Goal: Task Accomplishment & Management: Complete application form

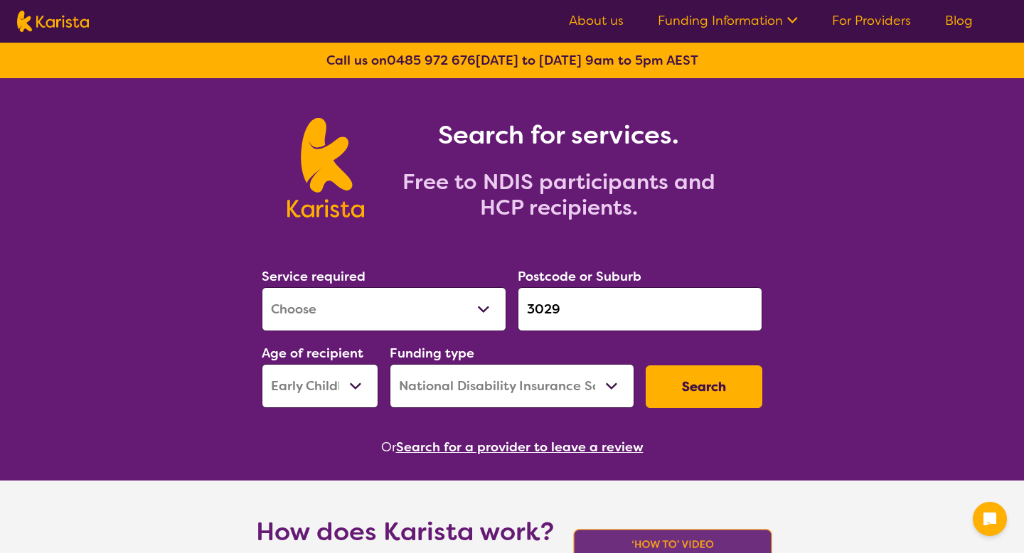
select select "[MEDICAL_DATA]"
select select "EC"
select select "NDIS"
click at [697, 399] on button "Search" at bounding box center [703, 386] width 117 height 43
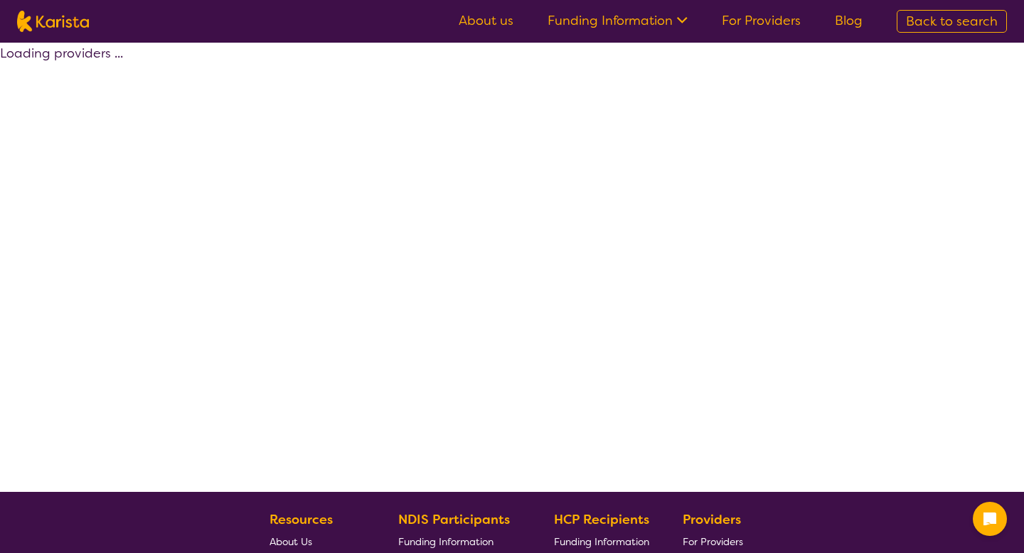
select select "by_score"
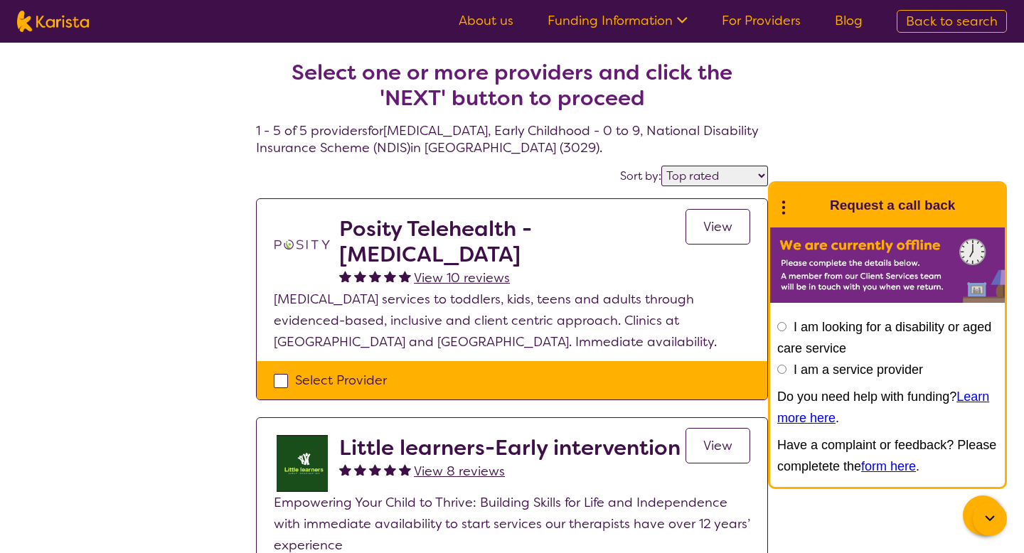
click at [409, 372] on div "Select Provider" at bounding box center [512, 380] width 476 height 21
checkbox input "true"
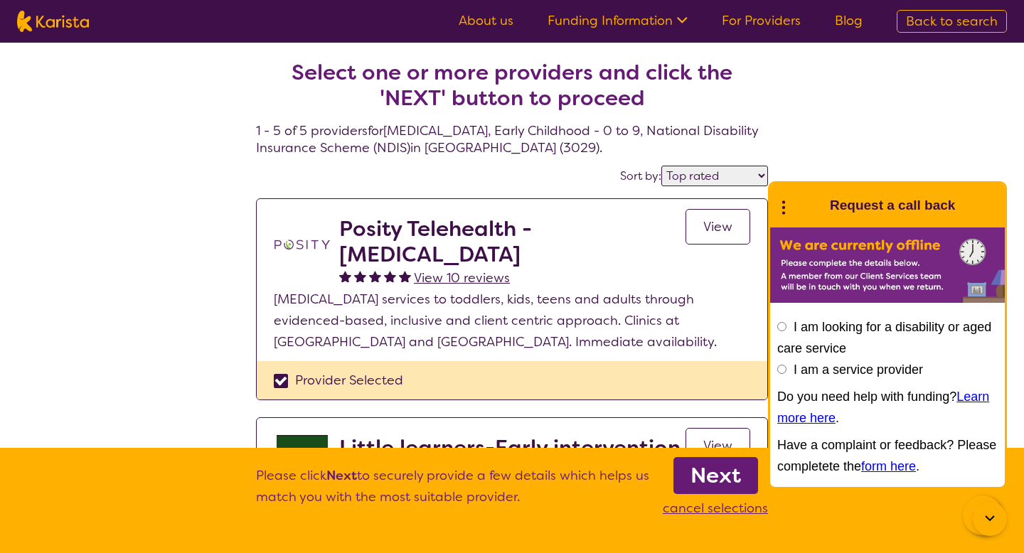
click at [692, 457] on link "Next" at bounding box center [715, 475] width 85 height 37
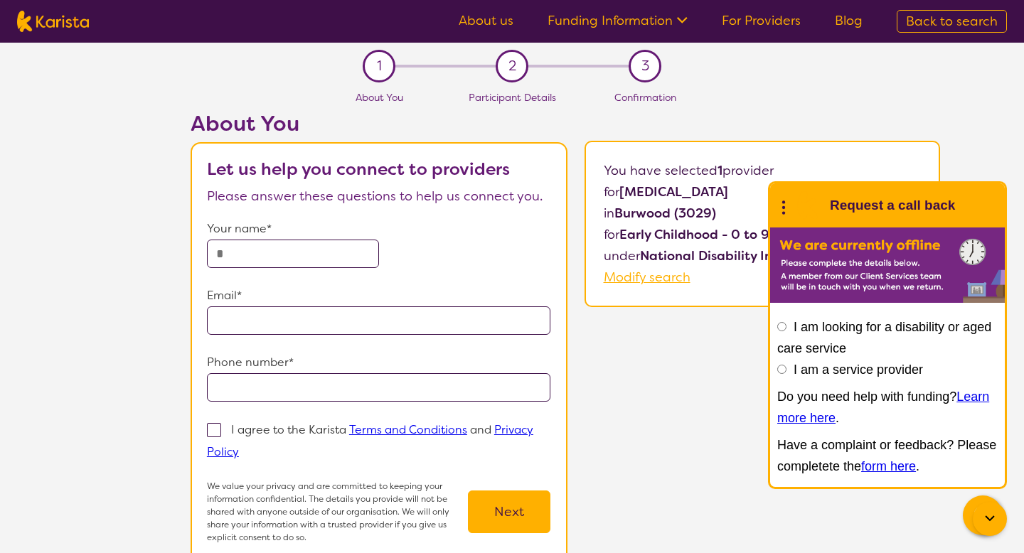
click at [318, 244] on input "text" at bounding box center [293, 254] width 172 height 28
type input "**********"
click at [279, 385] on input "tel" at bounding box center [379, 387] width 344 height 28
type input "**********"
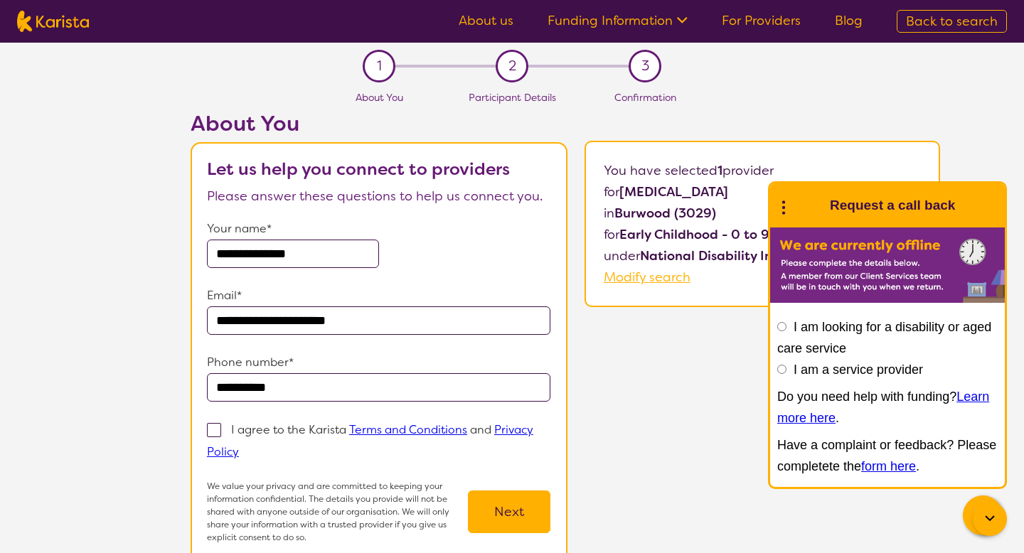
click at [265, 437] on label "I agree to the Karista Terms and Conditions and Privacy Policy" at bounding box center [370, 440] width 326 height 39
click at [248, 446] on input "I agree to the Karista Terms and Conditions and Privacy Policy" at bounding box center [243, 450] width 9 height 9
checkbox input "true"
click at [473, 493] on button "Next" at bounding box center [509, 511] width 82 height 43
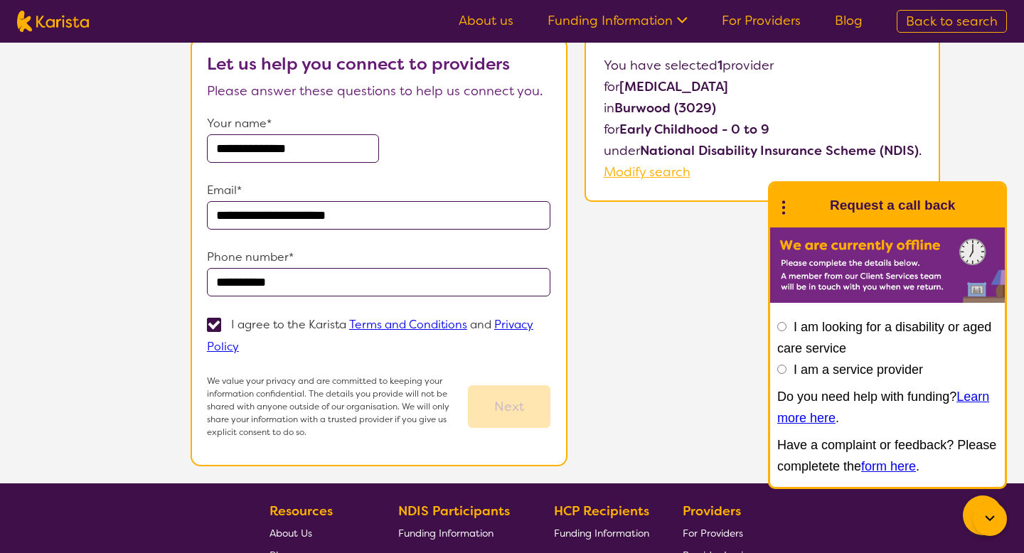
scroll to position [119, 0]
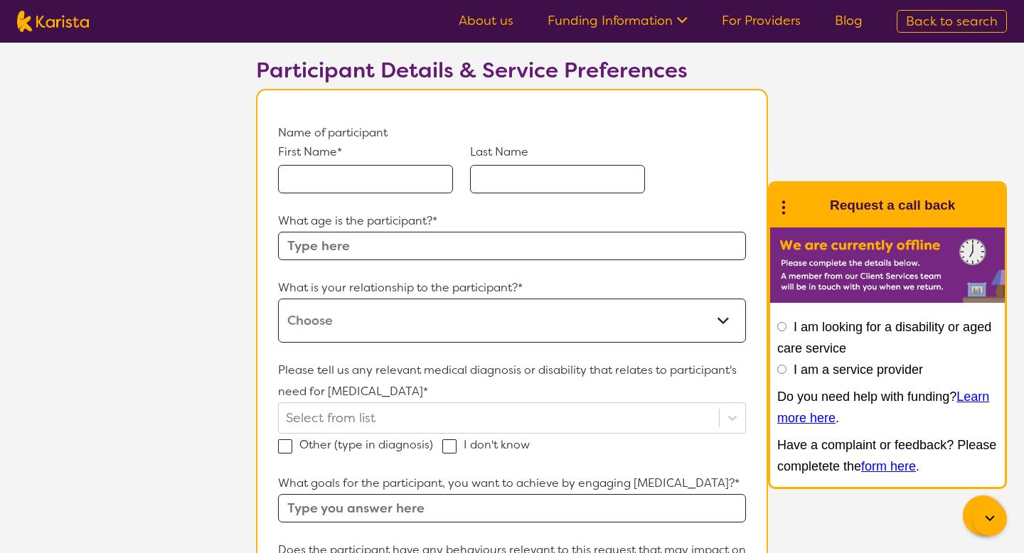
scroll to position [90, 0]
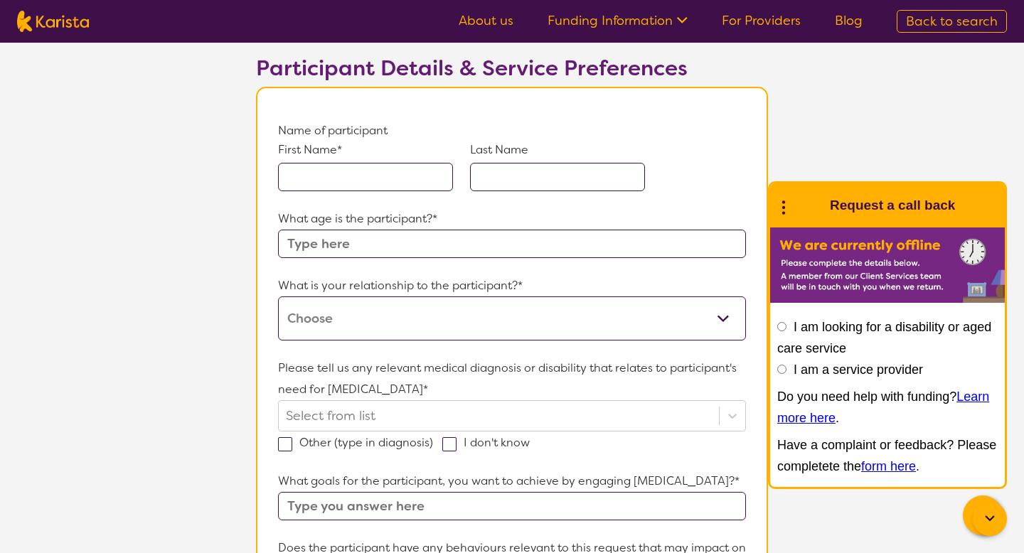
click at [986, 516] on icon at bounding box center [988, 518] width 9 height 6
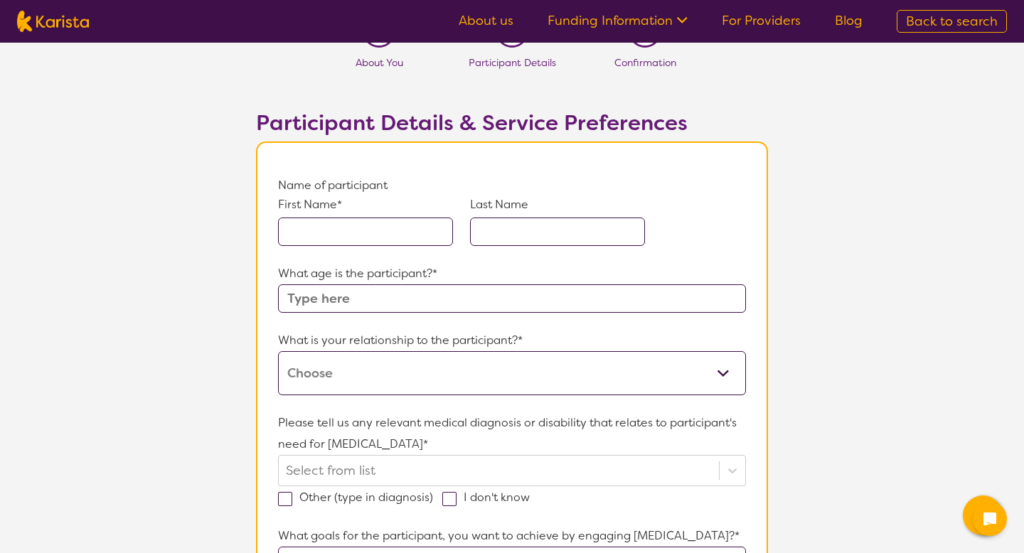
scroll to position [29, 0]
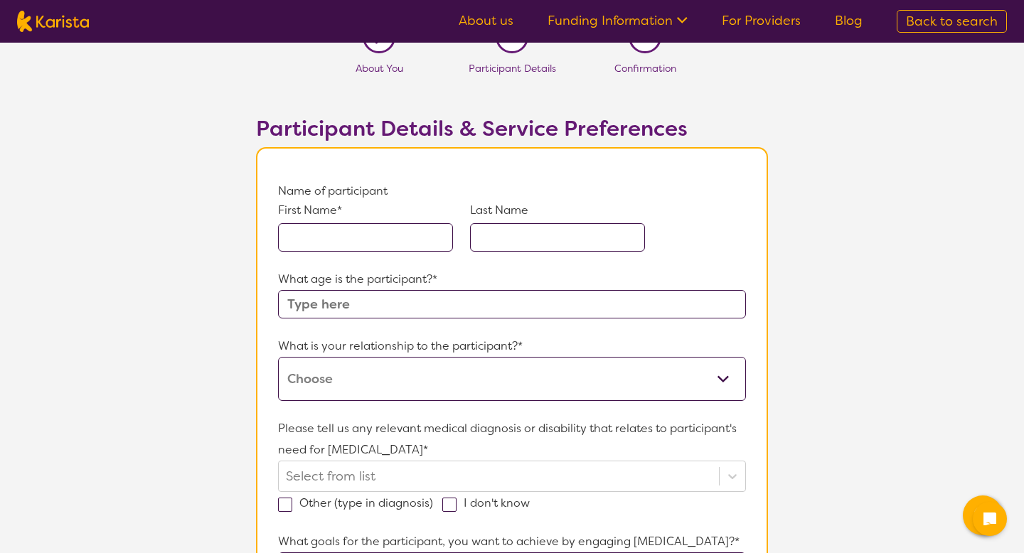
click at [380, 231] on input "text" at bounding box center [365, 237] width 175 height 28
type input "Avijit"
type input "Chauhan"
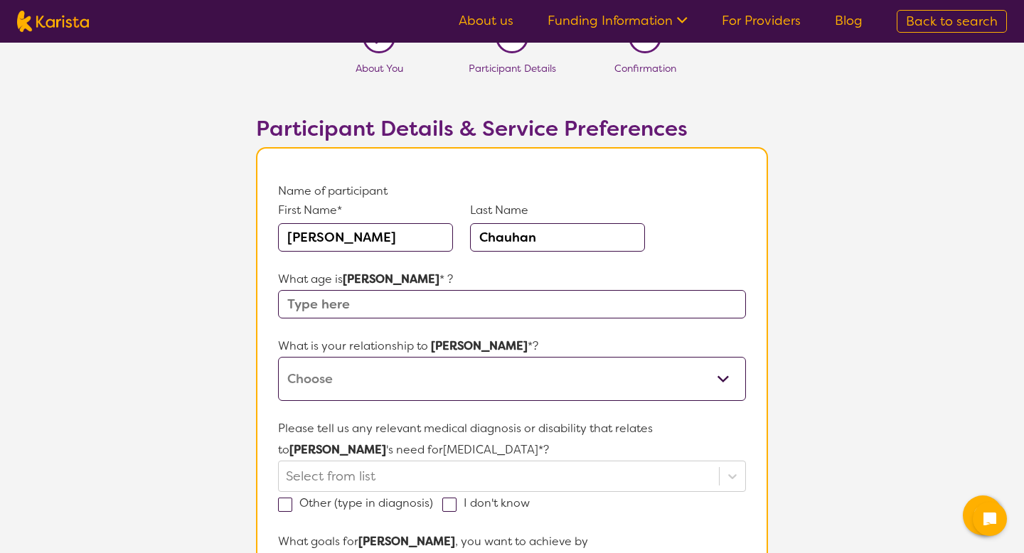
click at [355, 310] on input "text" at bounding box center [512, 304] width 468 height 28
type input "12"
click at [350, 372] on select "This request is for myself I am their parent I am their child I am their spouse…" at bounding box center [512, 379] width 468 height 44
select select "I am their parent"
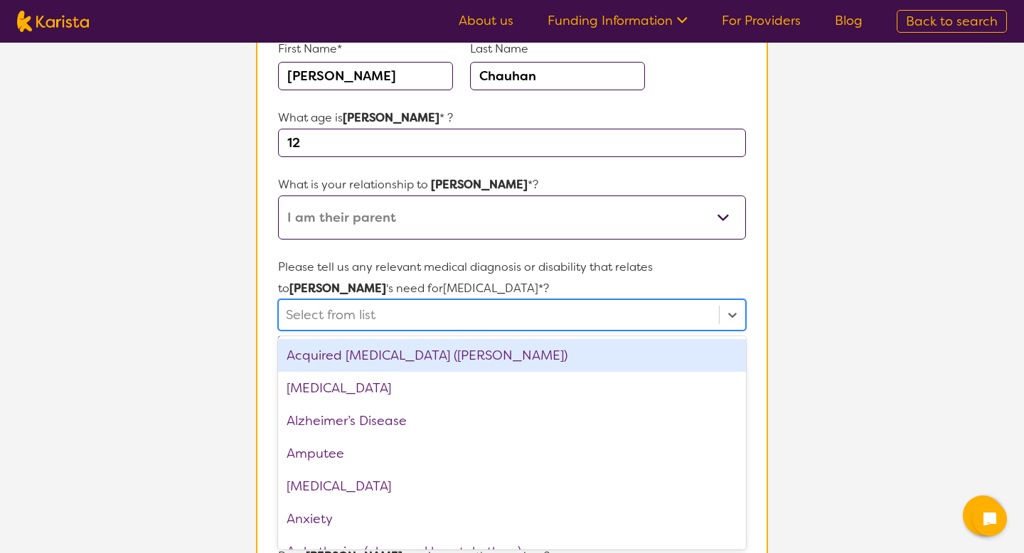
click at [381, 319] on div at bounding box center [499, 315] width 426 height 24
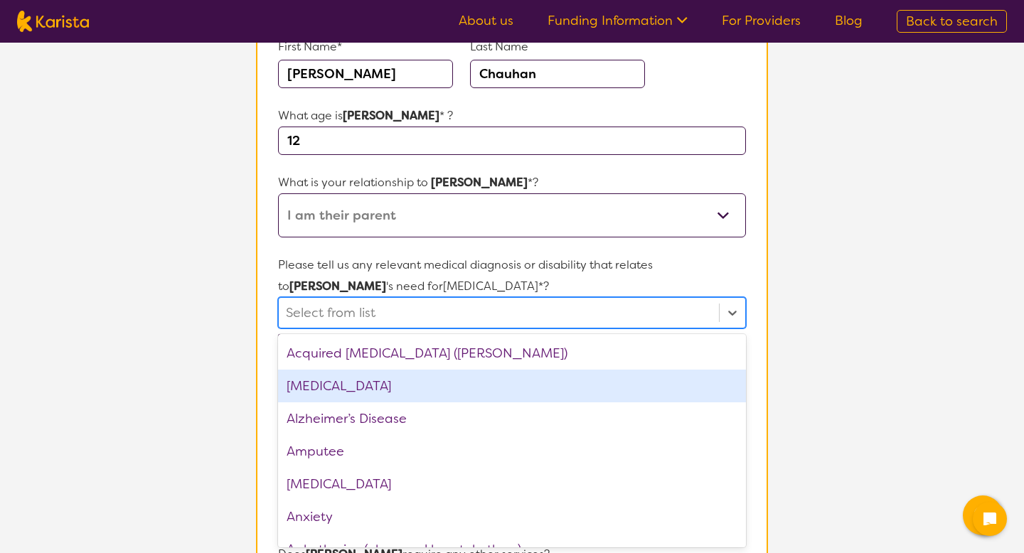
click at [352, 382] on div "ADHD" at bounding box center [512, 386] width 468 height 33
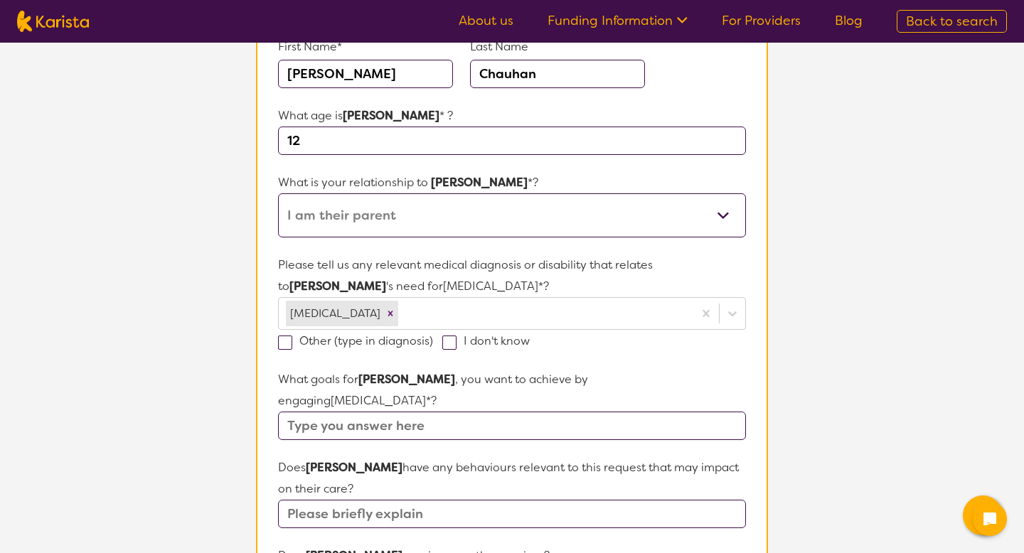
click at [208, 341] on section "L About You 2 Participant Details 3 Confirmation Participant Details & Service …" at bounding box center [512, 488] width 1024 height 1276
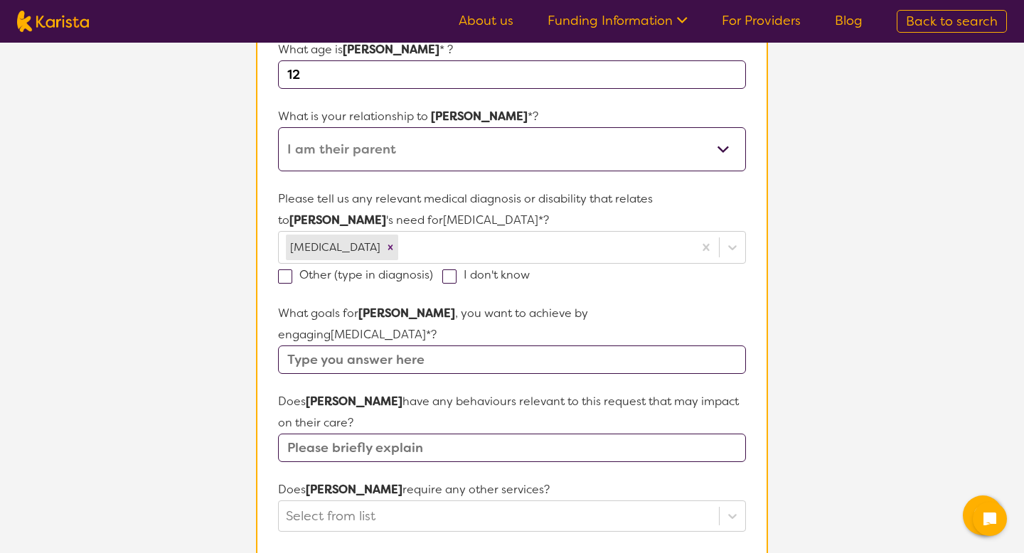
scroll to position [267, 0]
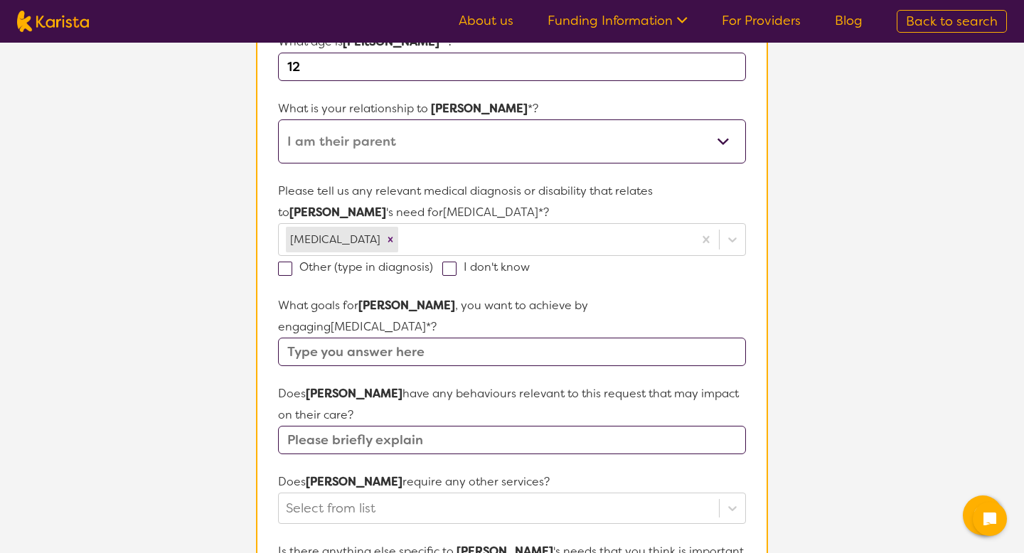
click at [347, 338] on input "text" at bounding box center [512, 352] width 468 height 28
type input "To be more social"
click at [359, 426] on input "text" at bounding box center [512, 440] width 468 height 28
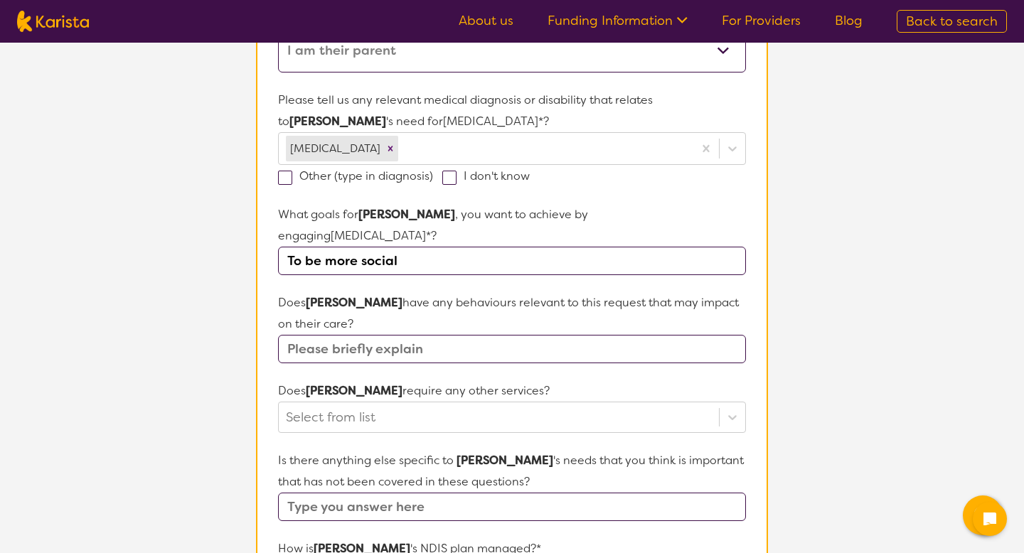
scroll to position [361, 0]
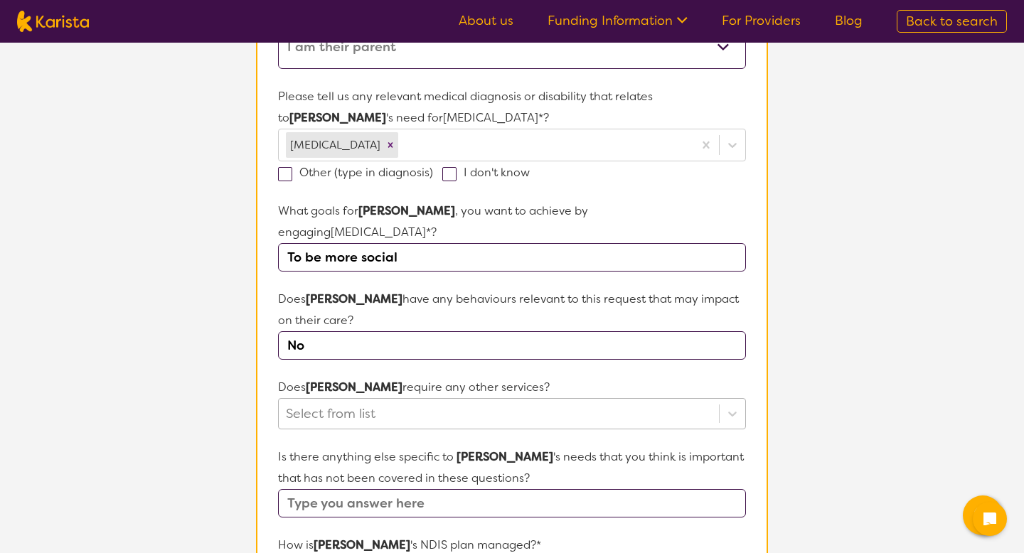
type input "No"
click at [406, 398] on div "Select from list" at bounding box center [512, 413] width 468 height 31
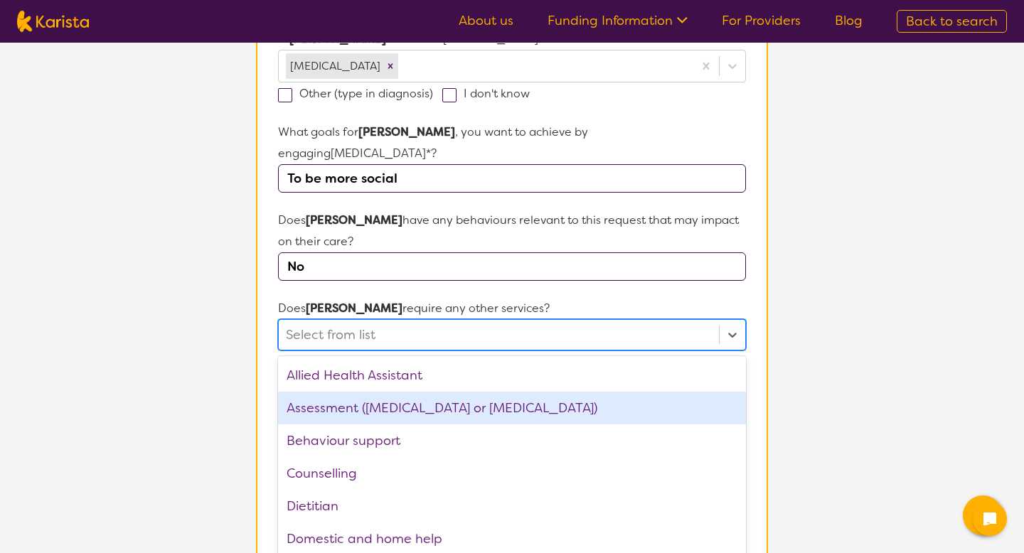
scroll to position [440, 0]
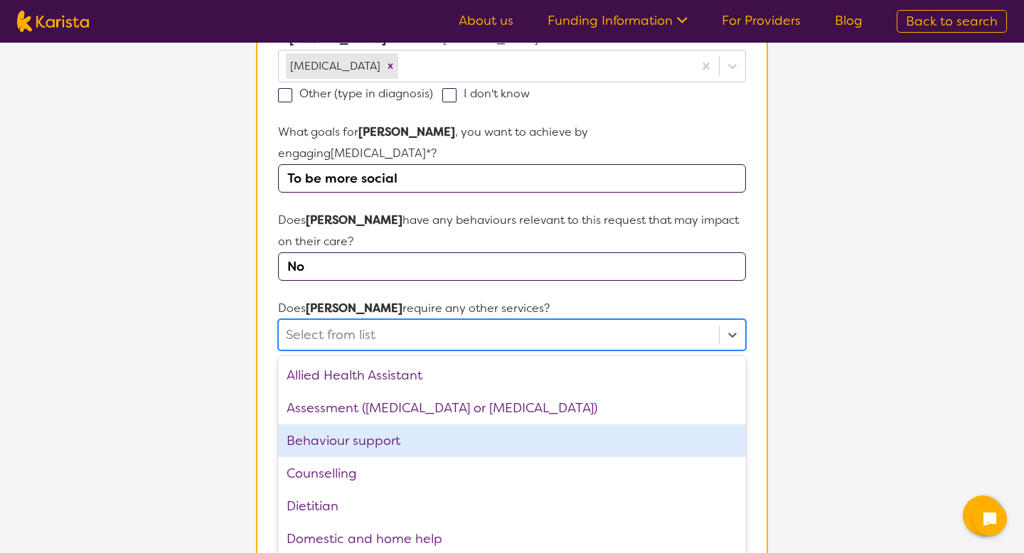
click at [372, 424] on div "Behaviour support" at bounding box center [512, 440] width 468 height 33
click at [208, 367] on section "L About You 2 Participant Details 3 Confirmation Participant Details & Service …" at bounding box center [512, 241] width 1024 height 1277
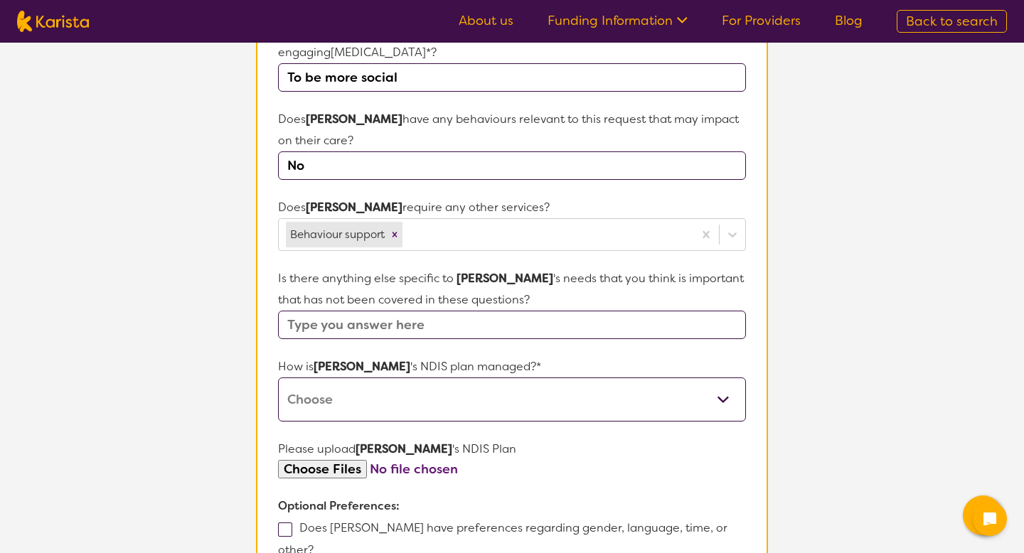
scroll to position [565, 0]
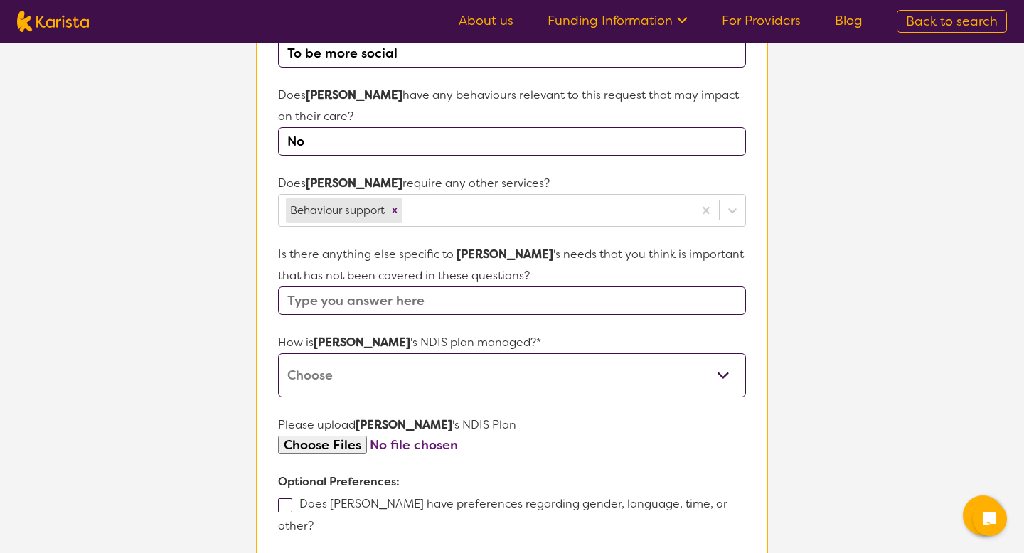
click at [338, 286] on input "text" at bounding box center [512, 300] width 468 height 28
click at [355, 353] on select "Self-managed NDIS plan Managed by a registered plan management provider (not th…" at bounding box center [512, 375] width 468 height 44
select select "Self Managed"
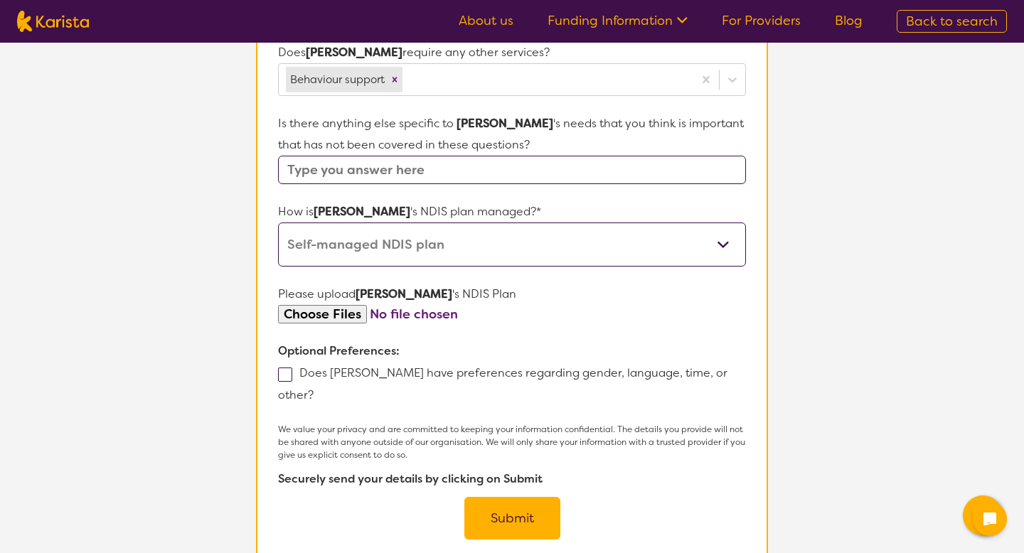
scroll to position [752, 0]
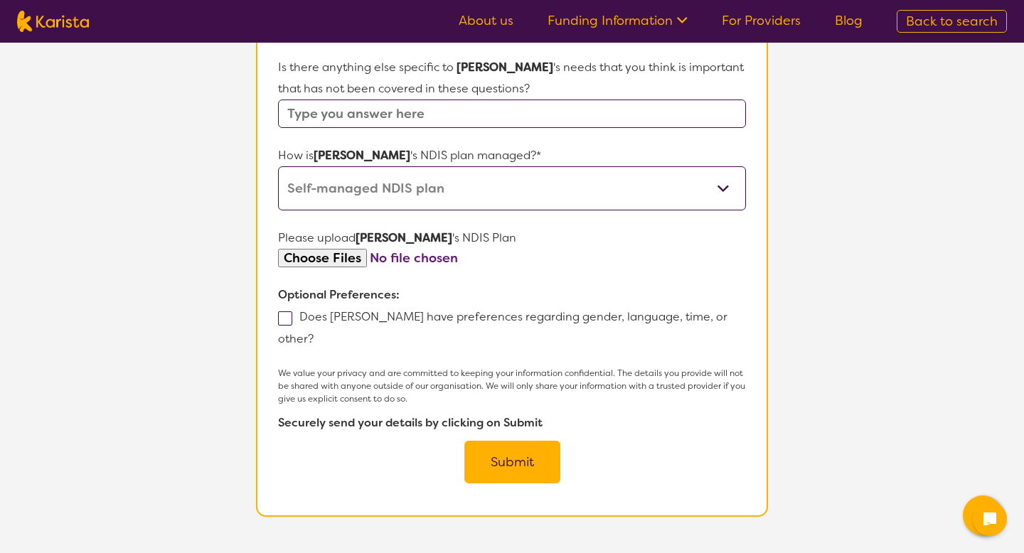
click at [556, 441] on button "Submit" at bounding box center [512, 462] width 96 height 43
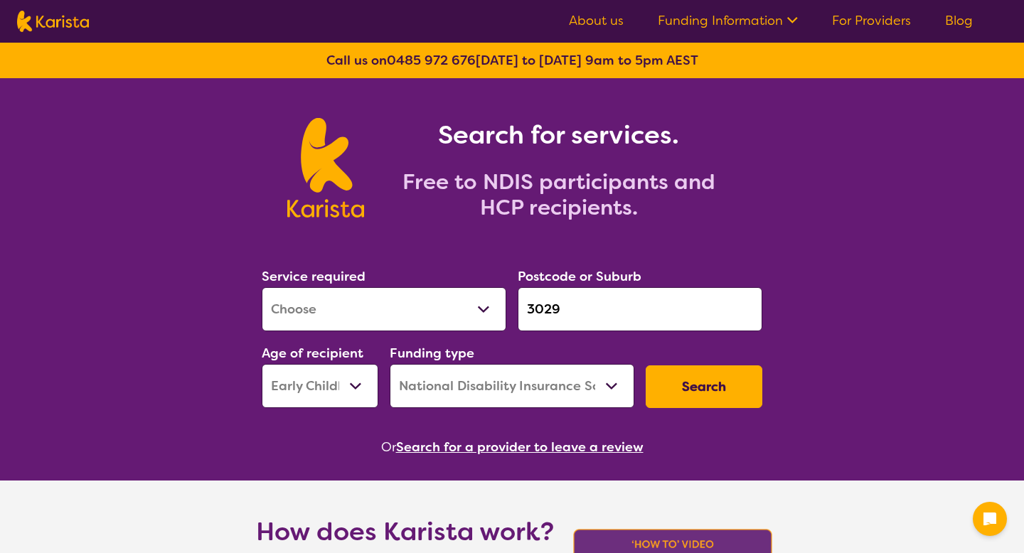
select select "[MEDICAL_DATA]"
select select "EC"
select select "NDIS"
click at [955, 17] on link "Blog" at bounding box center [959, 20] width 28 height 17
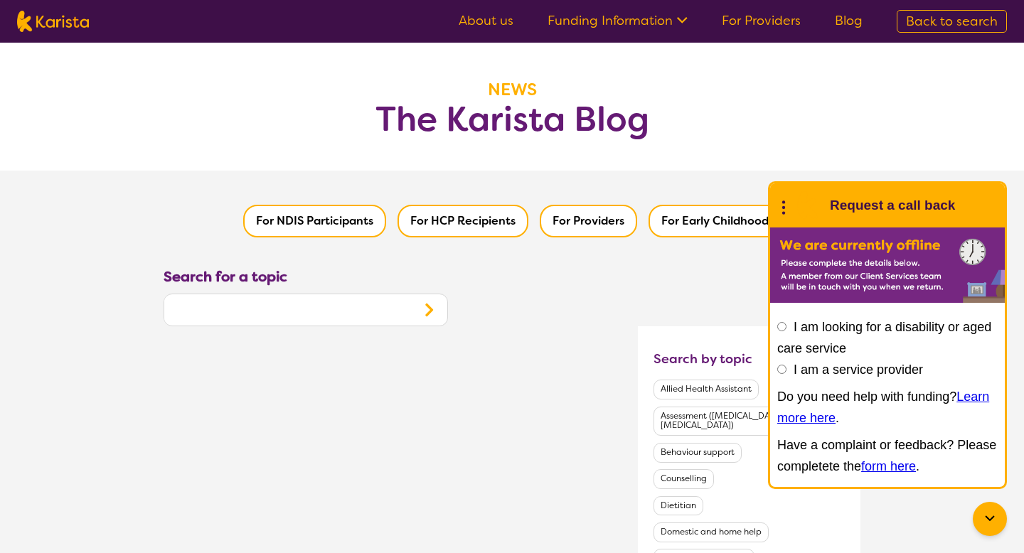
click at [992, 511] on icon at bounding box center [989, 518] width 17 height 17
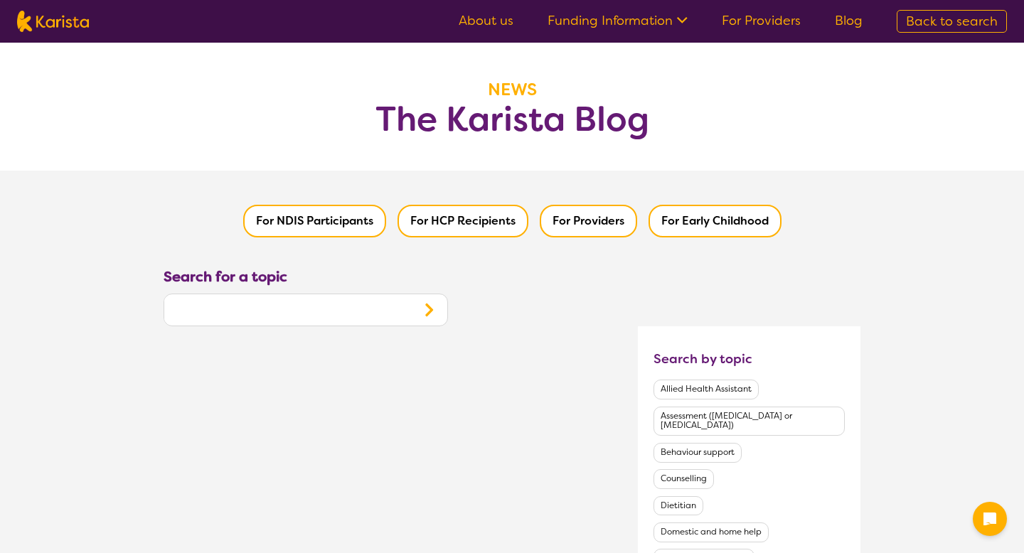
click at [286, 303] on input "text" at bounding box center [287, 309] width 246 height 27
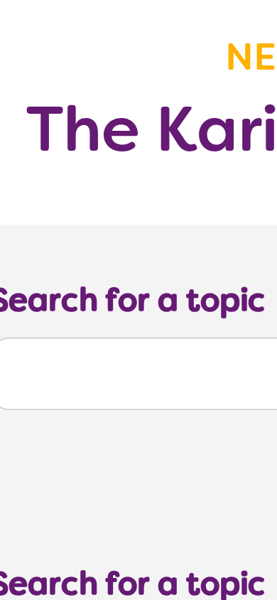
click at [70, 135] on header "NEWS The Karista Blog" at bounding box center [138, 98] width 277 height 111
